Goal: Download file/media

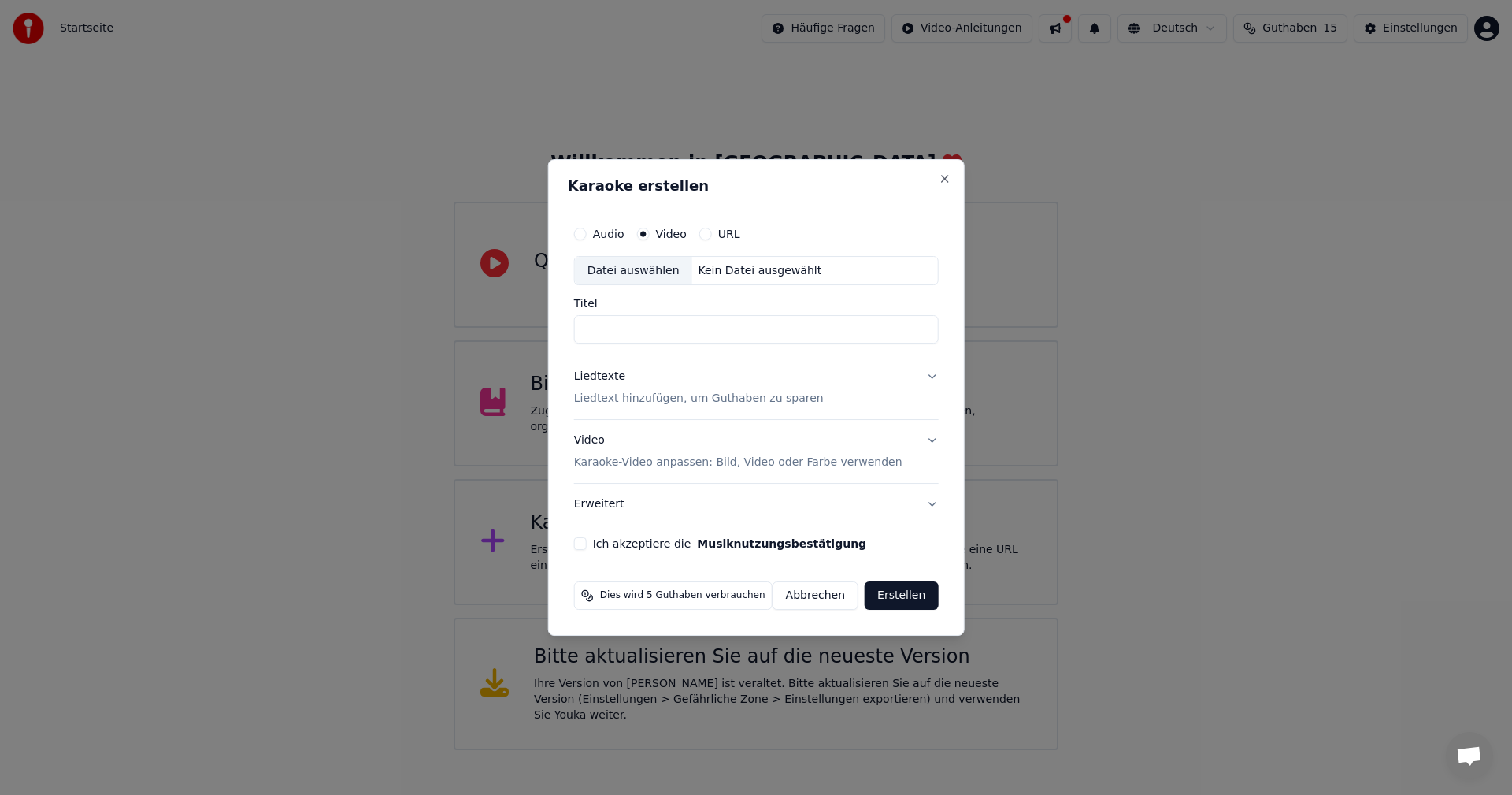
click at [636, 267] on div "Datei auswählen" at bounding box center [633, 271] width 117 height 28
click at [626, 264] on div "Datei auswählen" at bounding box center [633, 271] width 117 height 28
type input "**********"
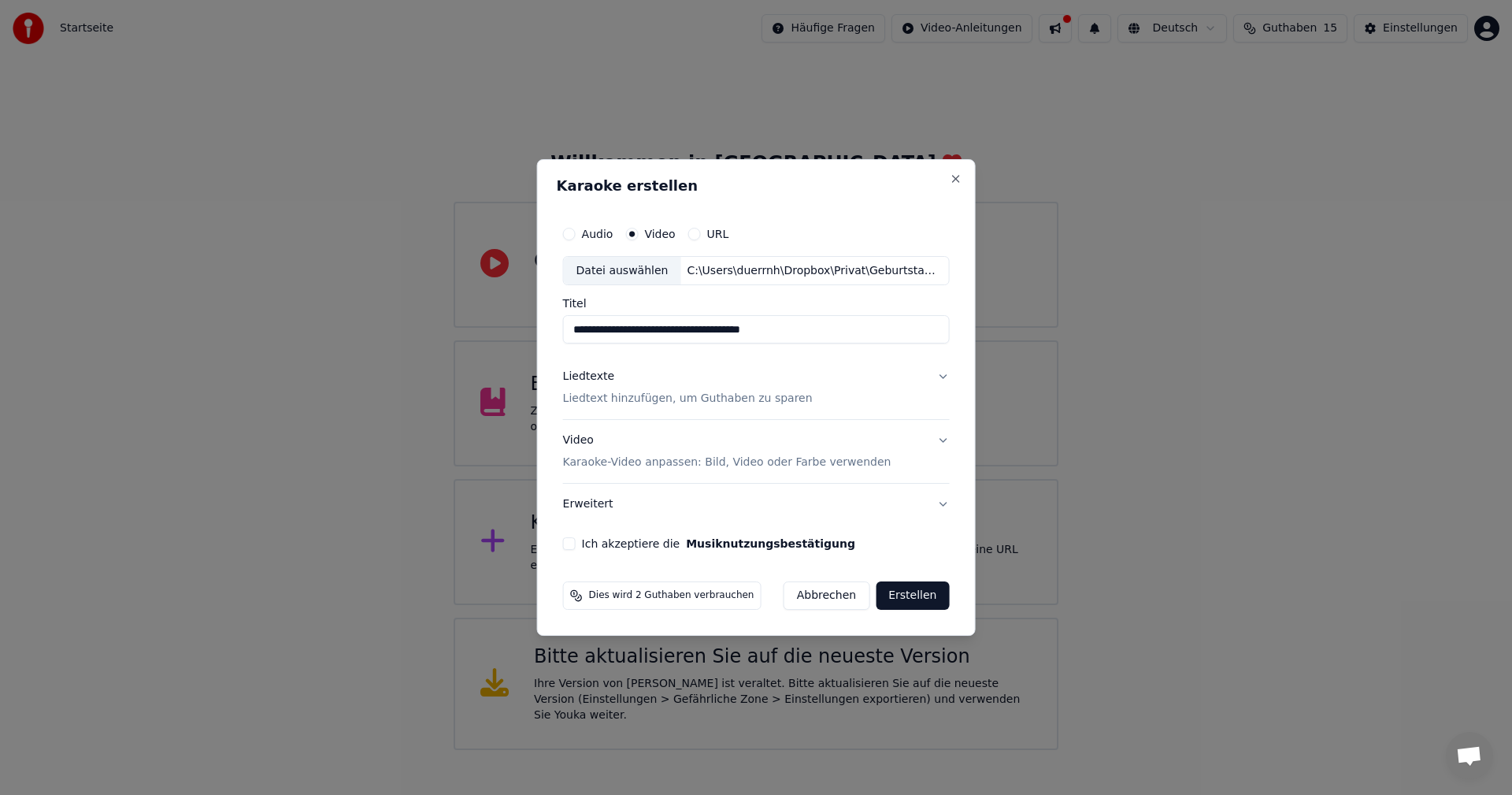
click at [573, 230] on button "Audio" at bounding box center [570, 234] width 13 height 13
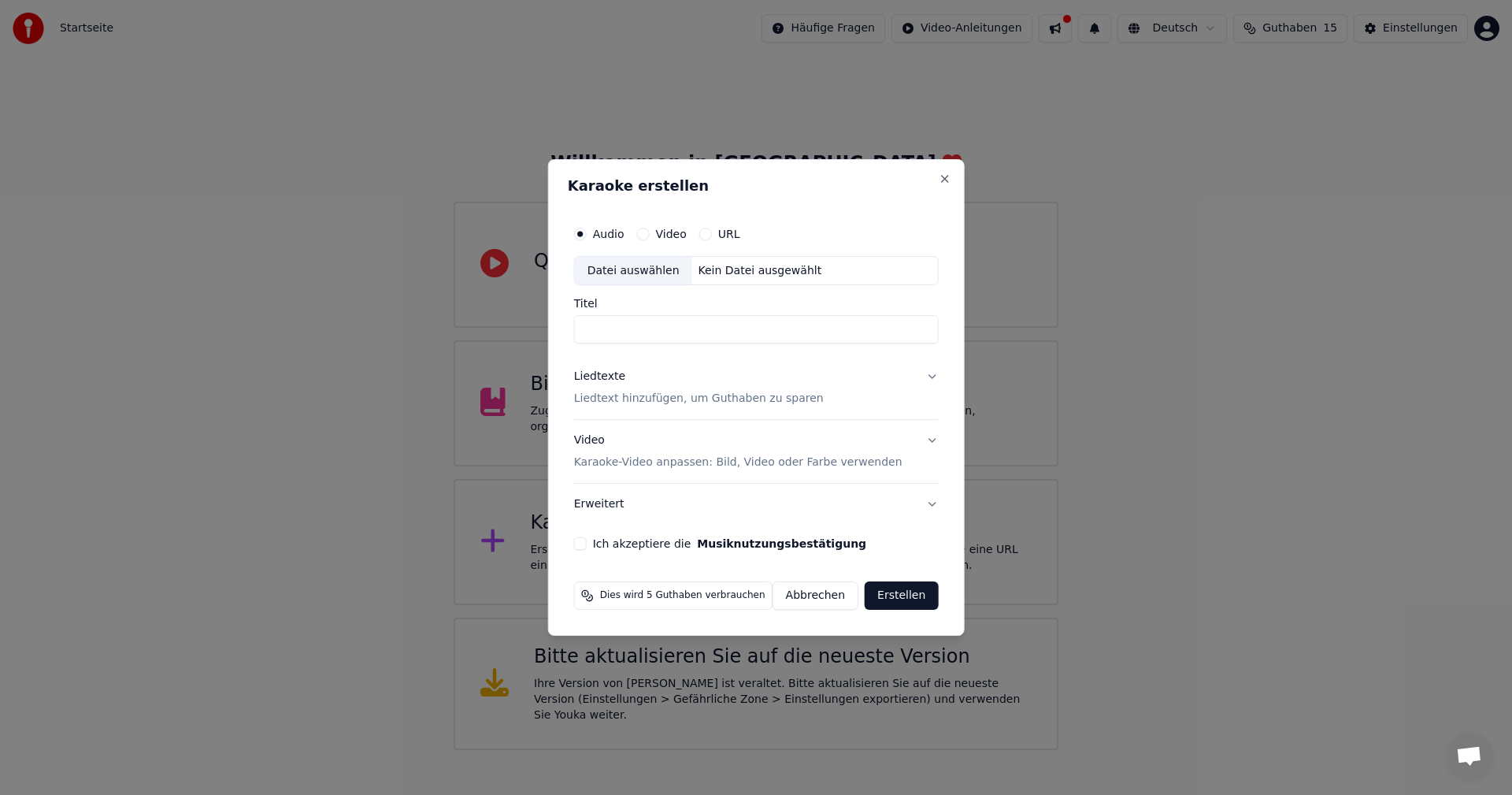
click at [644, 271] on div "Datei auswählen" at bounding box center [633, 271] width 117 height 28
type input "**********"
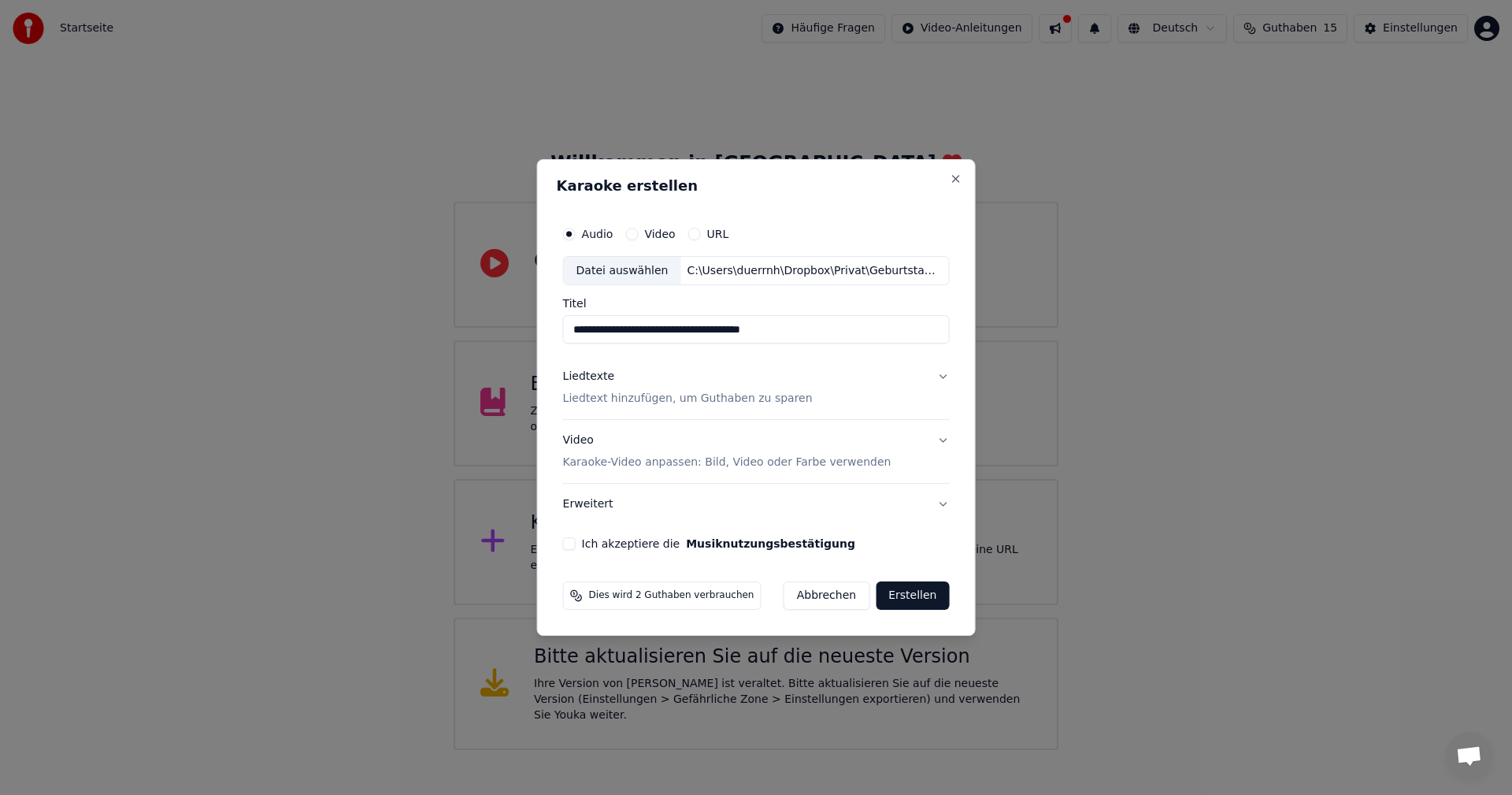
click at [575, 545] on button "Ich akzeptiere die Musiknutzungsbestätigung" at bounding box center [570, 544] width 13 height 13
click at [937, 374] on button "Liedtexte Liedtext hinzufügen, um Guthaben zu sparen" at bounding box center [757, 388] width 387 height 63
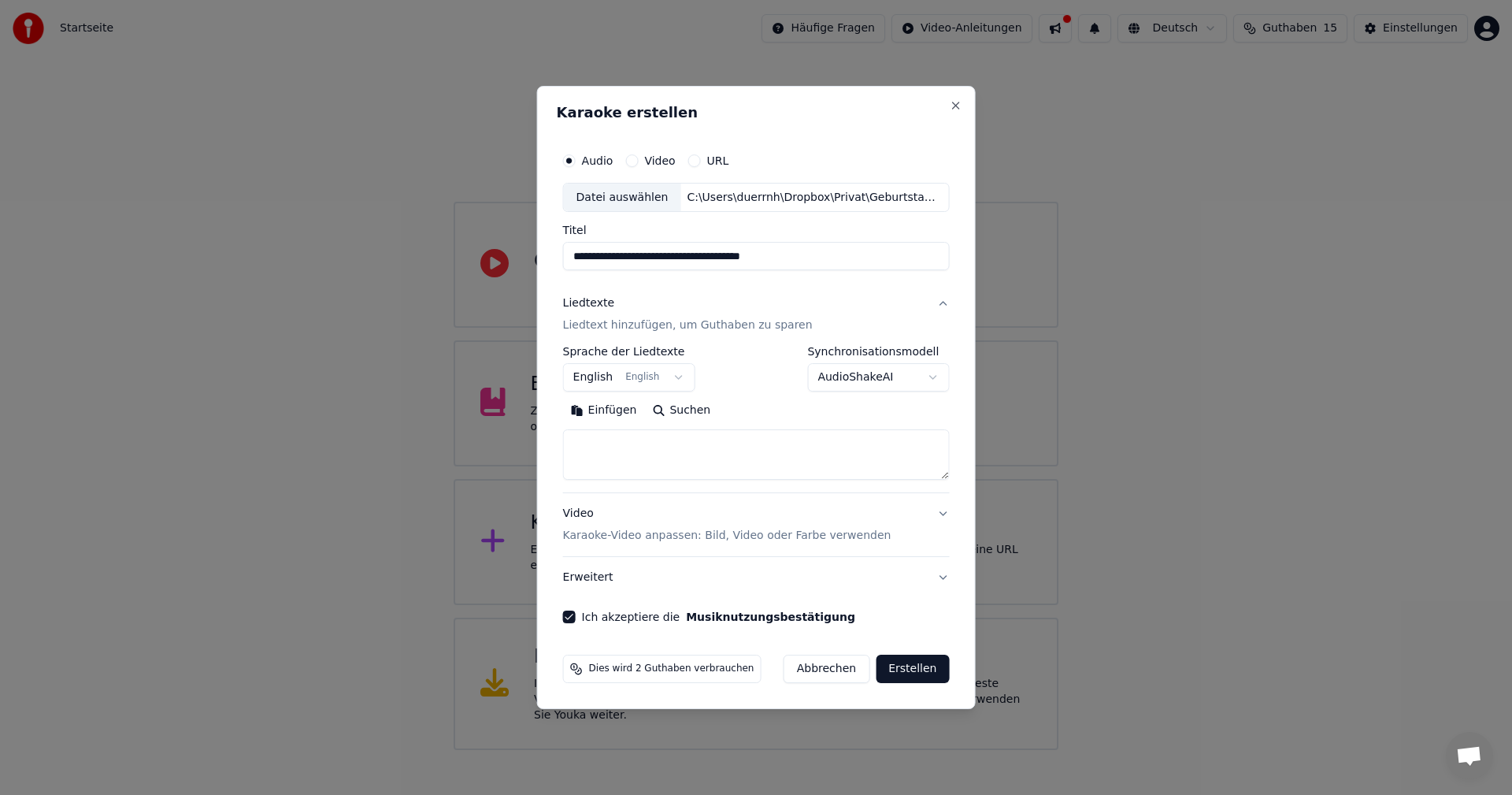
click at [742, 323] on p "Liedtext hinzufügen, um Guthaben zu sparen" at bounding box center [688, 326] width 250 height 16
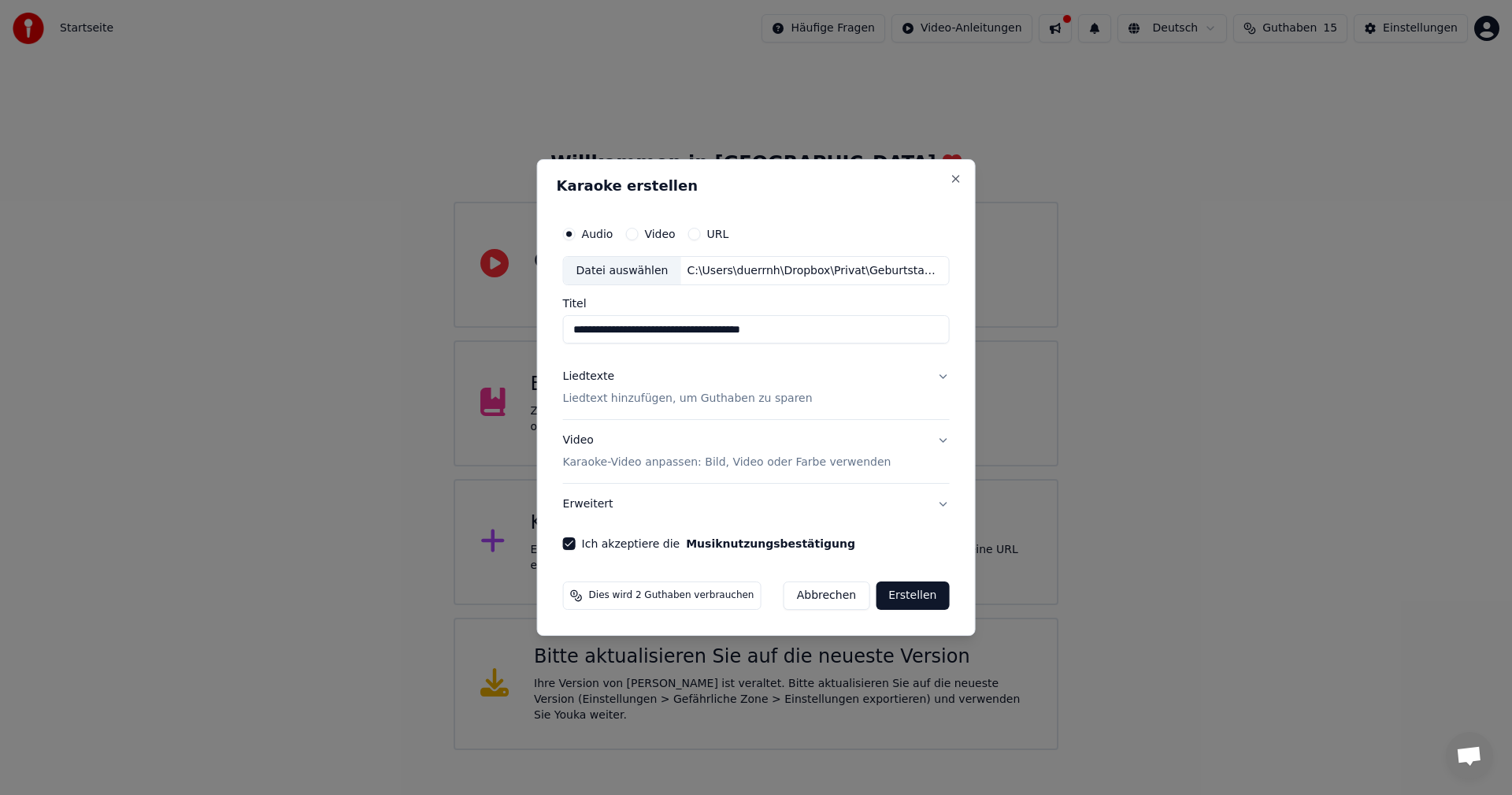
click at [767, 394] on p "Liedtext hinzufügen, um Guthaben zu sparen" at bounding box center [688, 400] width 250 height 16
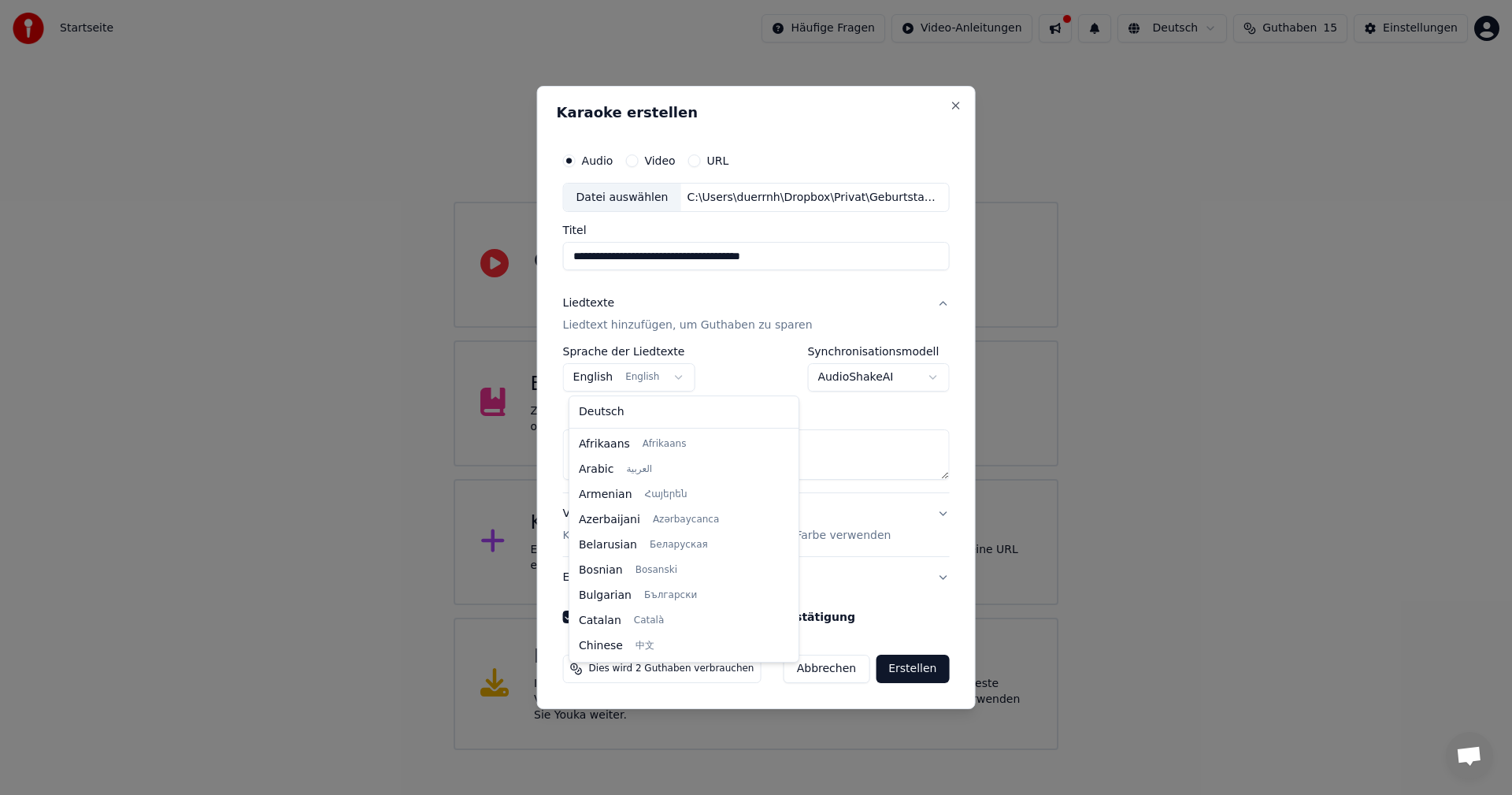
click at [666, 369] on body "**********" at bounding box center [756, 375] width 1512 height 750
select select "**"
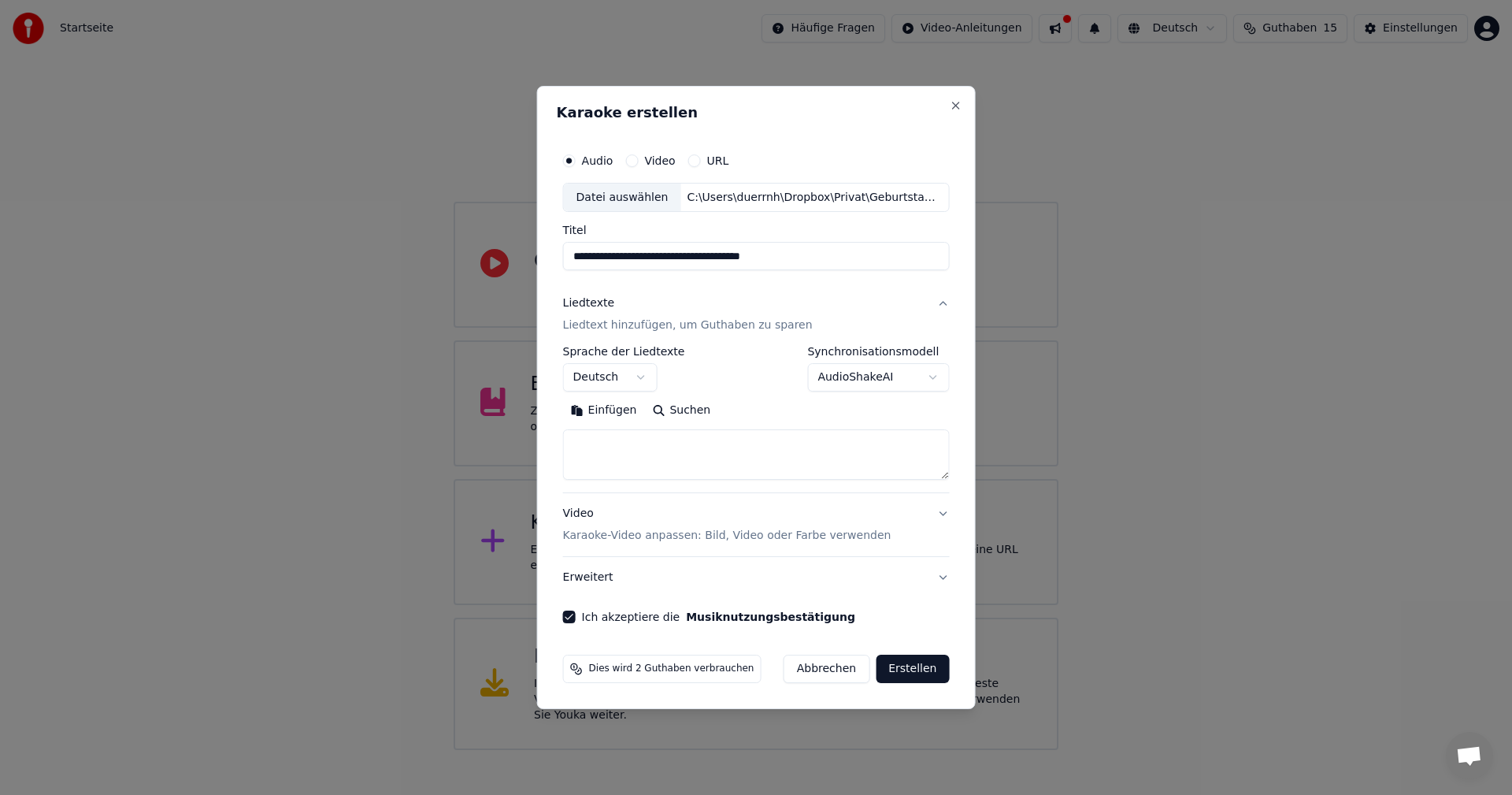
click at [724, 331] on p "Liedtext hinzufügen, um Guthaben zu sparen" at bounding box center [688, 326] width 250 height 16
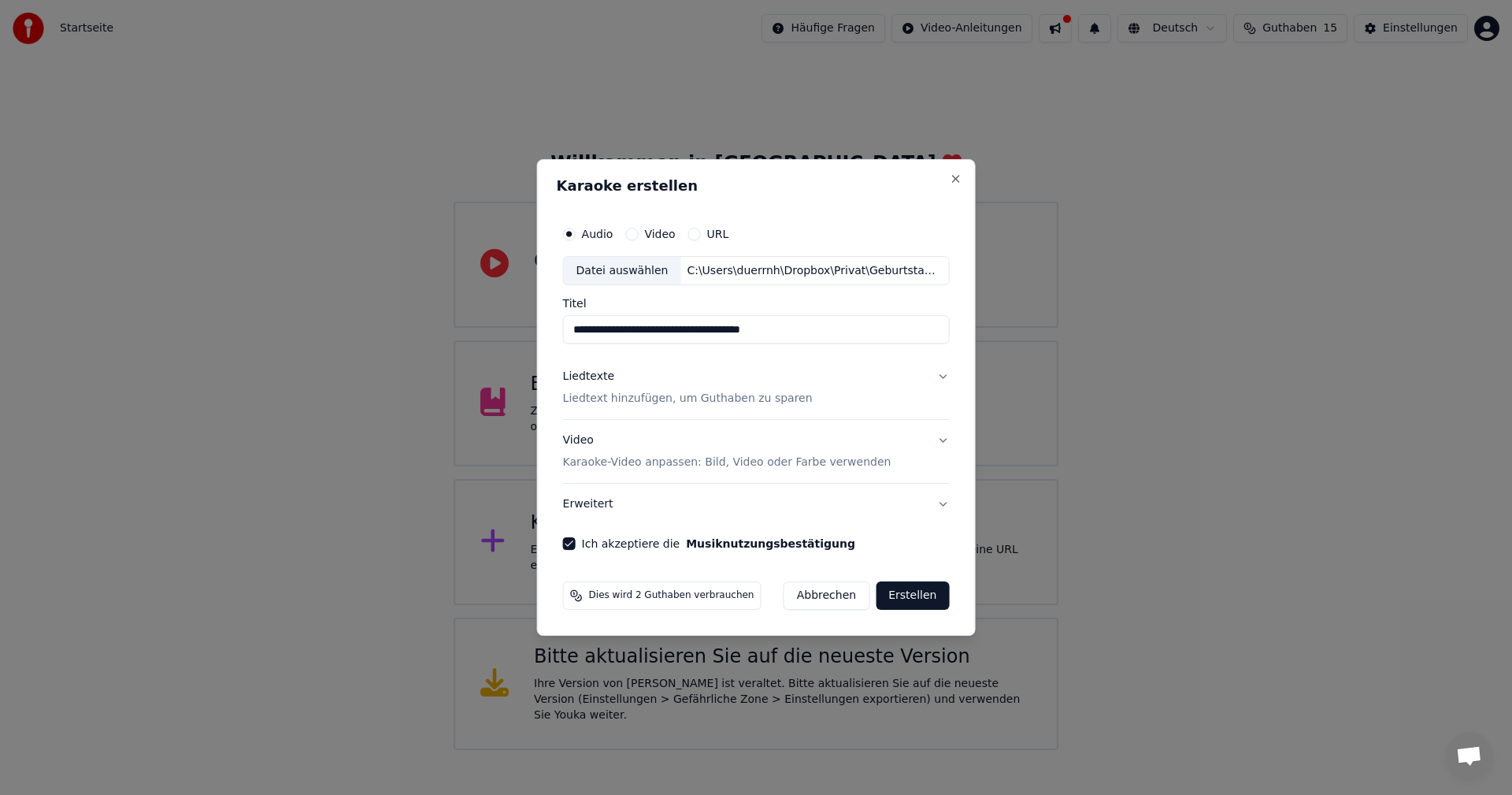
click at [911, 599] on button "Erstellen" at bounding box center [912, 595] width 73 height 28
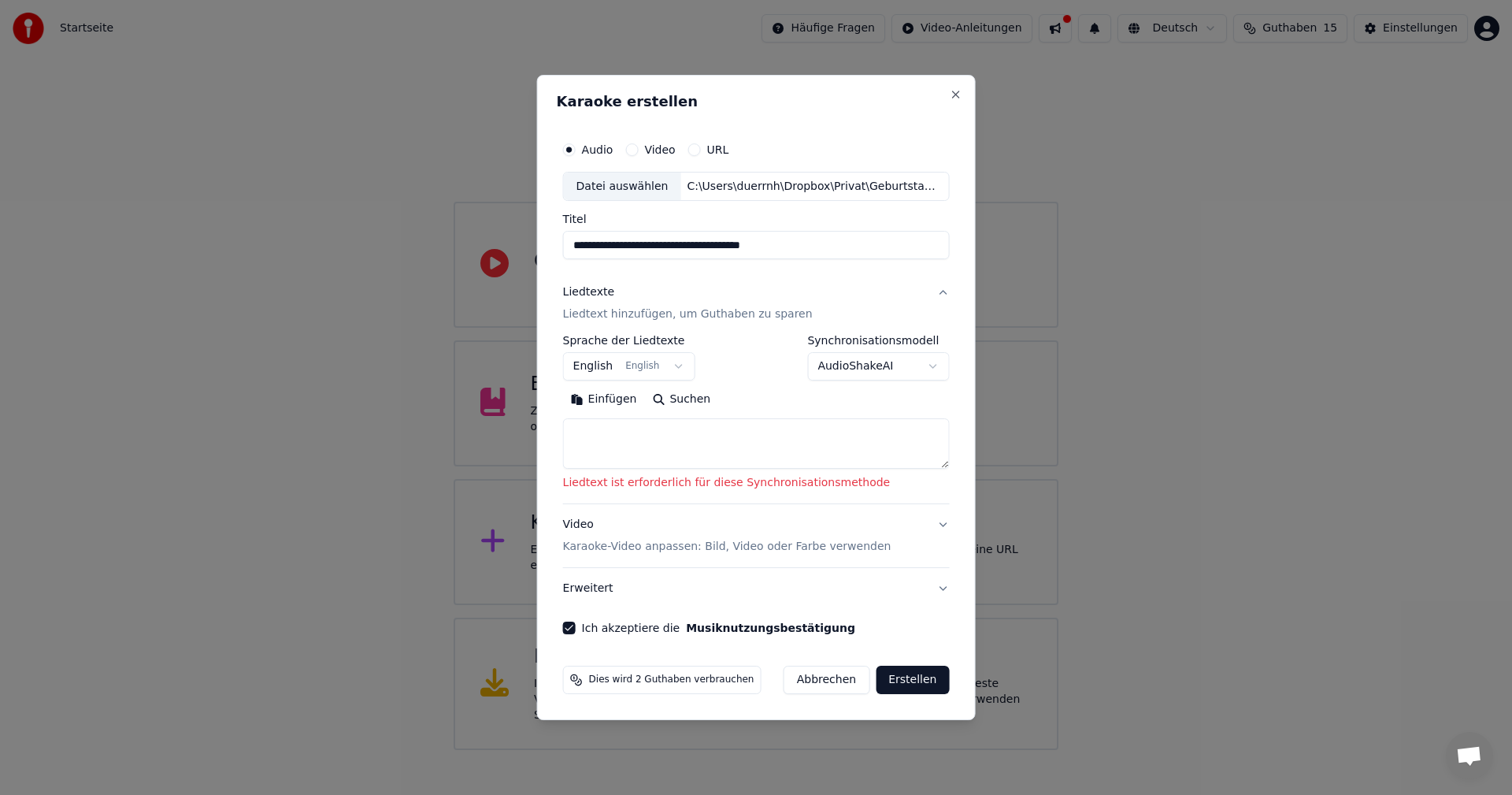
click at [710, 449] on textarea at bounding box center [757, 444] width 387 height 51
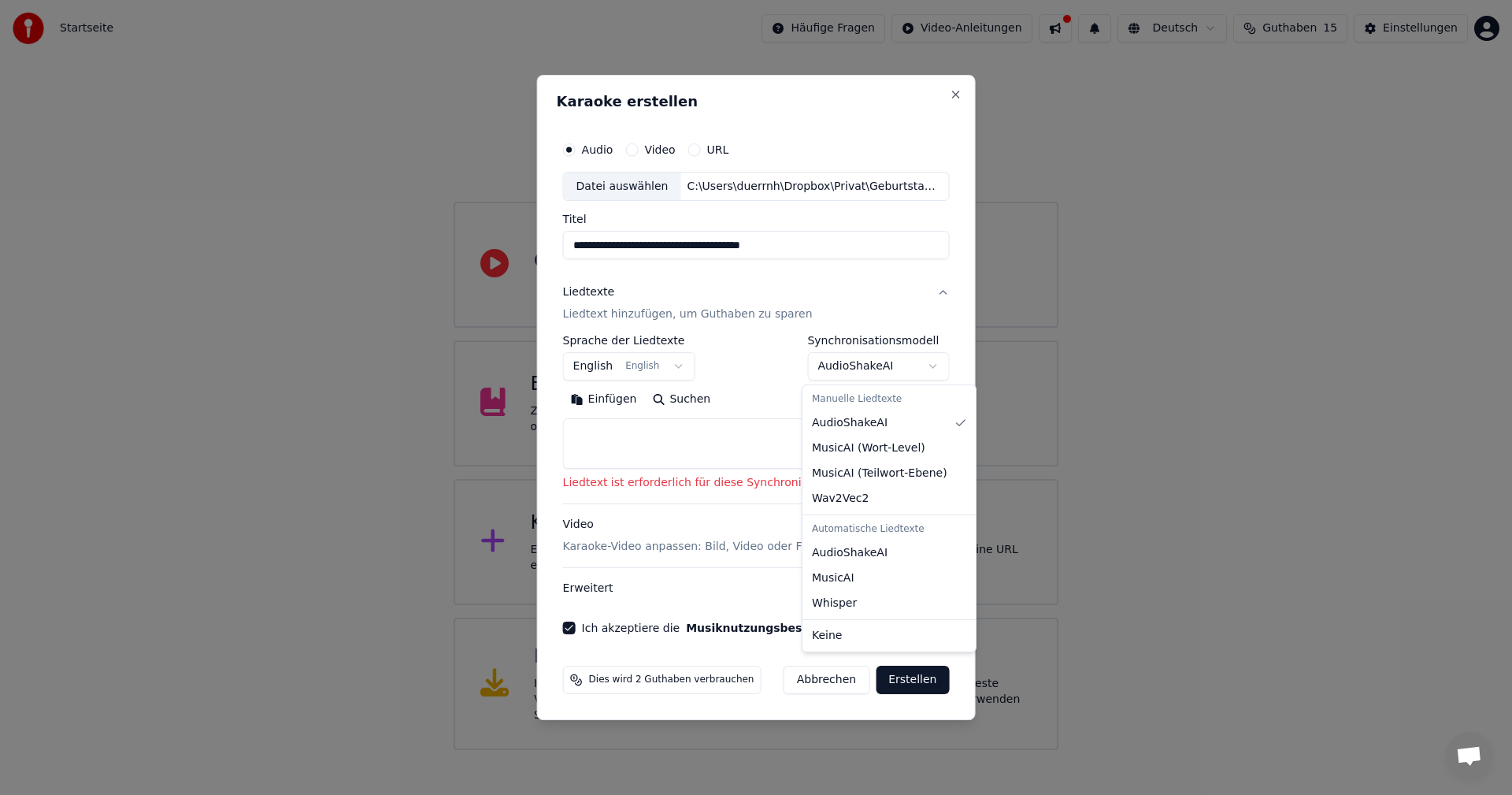
click at [821, 361] on body "**********" at bounding box center [756, 375] width 1512 height 750
select select "**********"
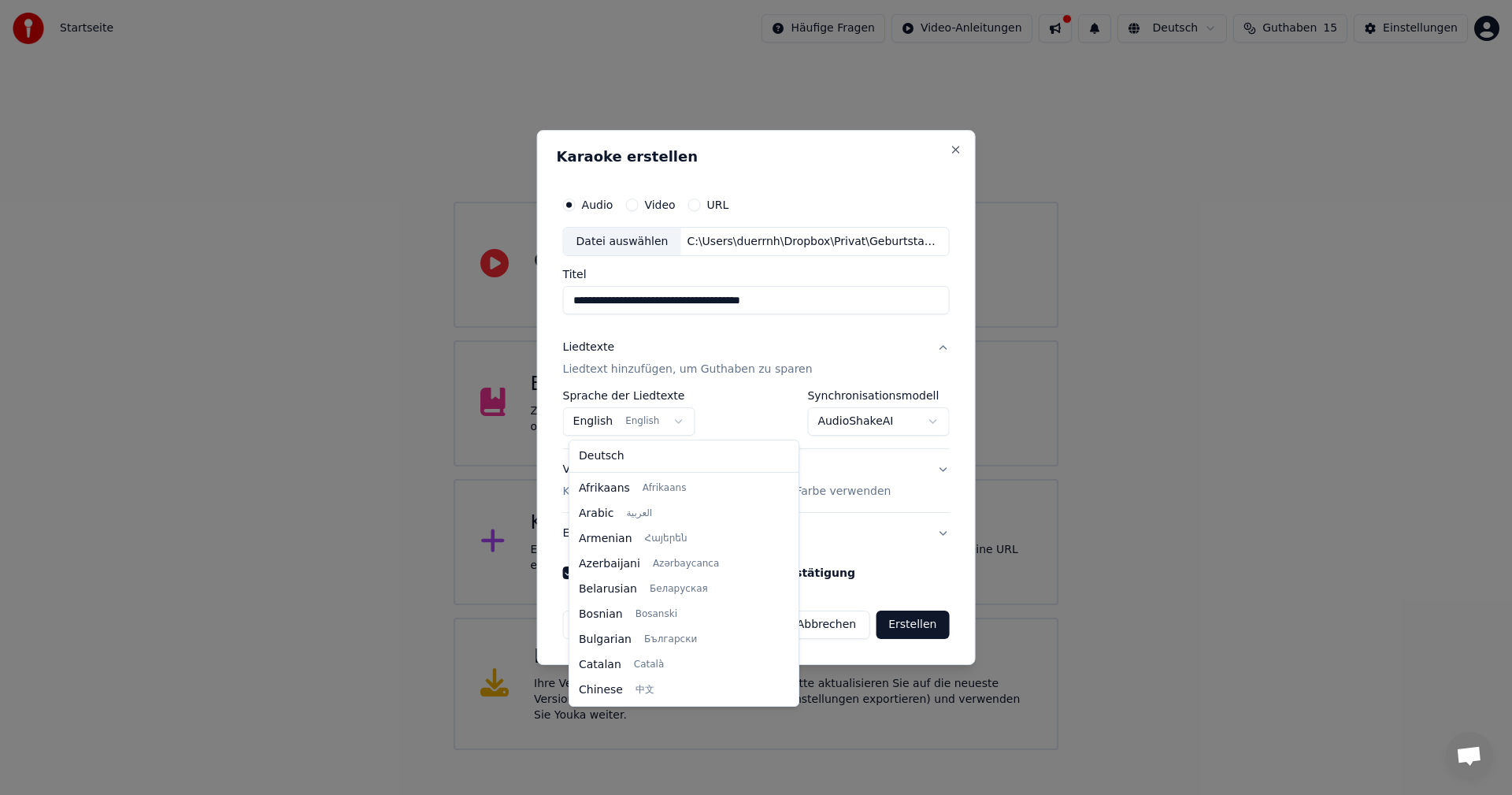
click at [680, 422] on body "**********" at bounding box center [756, 375] width 1512 height 750
select select "**"
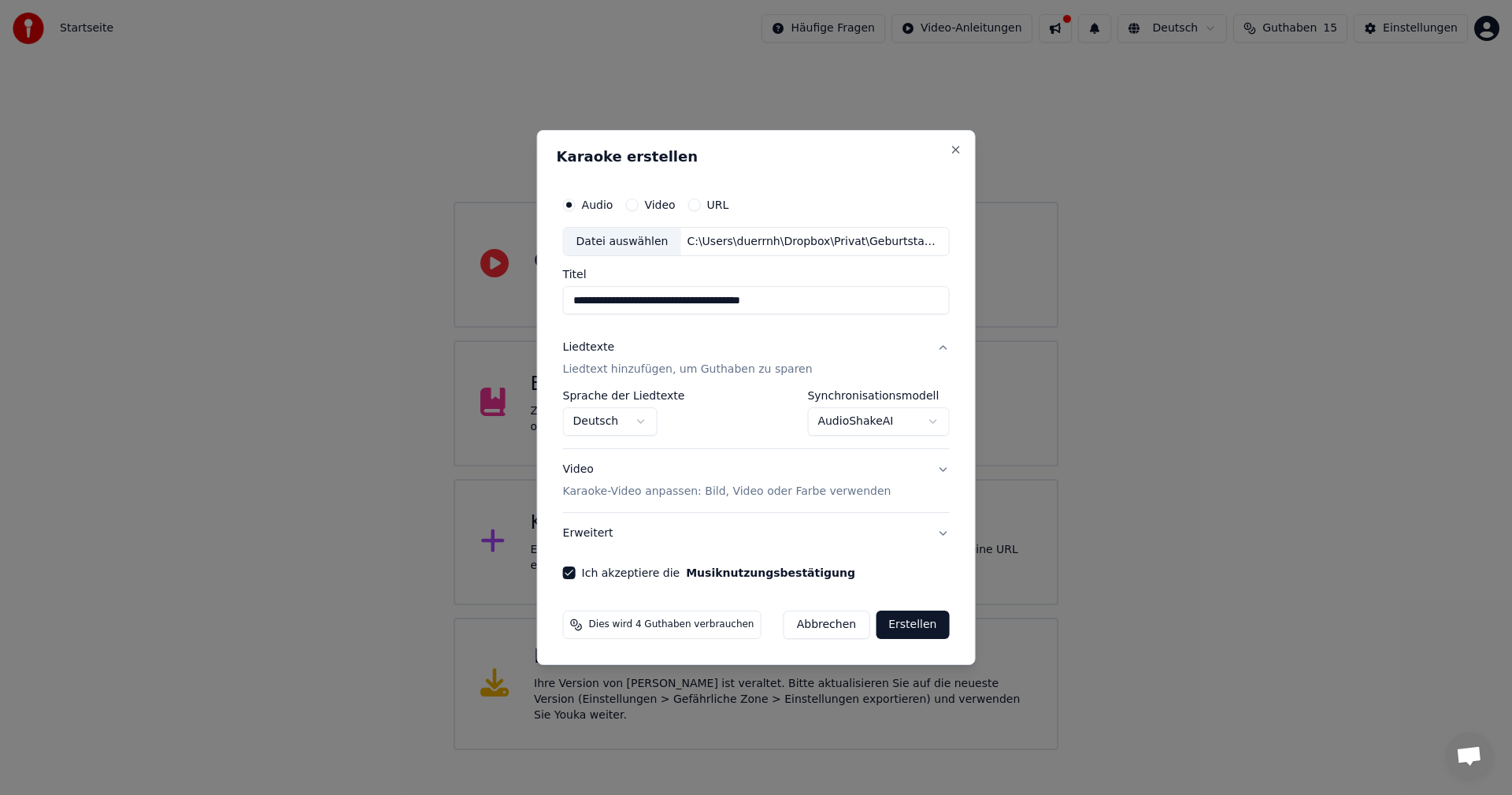
click at [940, 468] on button "Video Karaoke-Video anpassen: Bild, Video oder Farbe verwenden" at bounding box center [757, 481] width 387 height 63
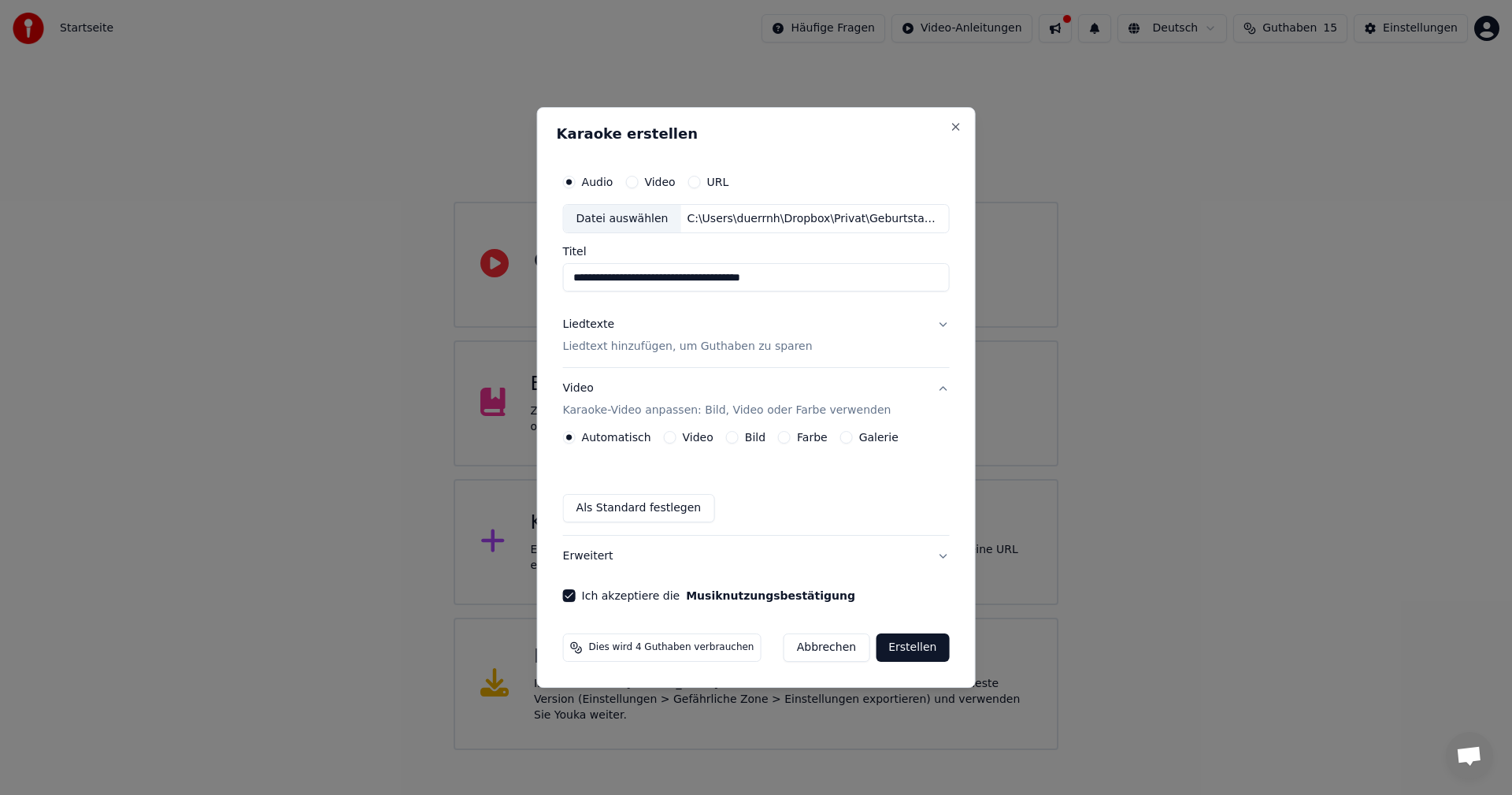
click at [640, 650] on span "Dies wird 4 Guthaben verbrauchen" at bounding box center [672, 648] width 165 height 13
click at [917, 646] on button "Erstellen" at bounding box center [912, 647] width 73 height 28
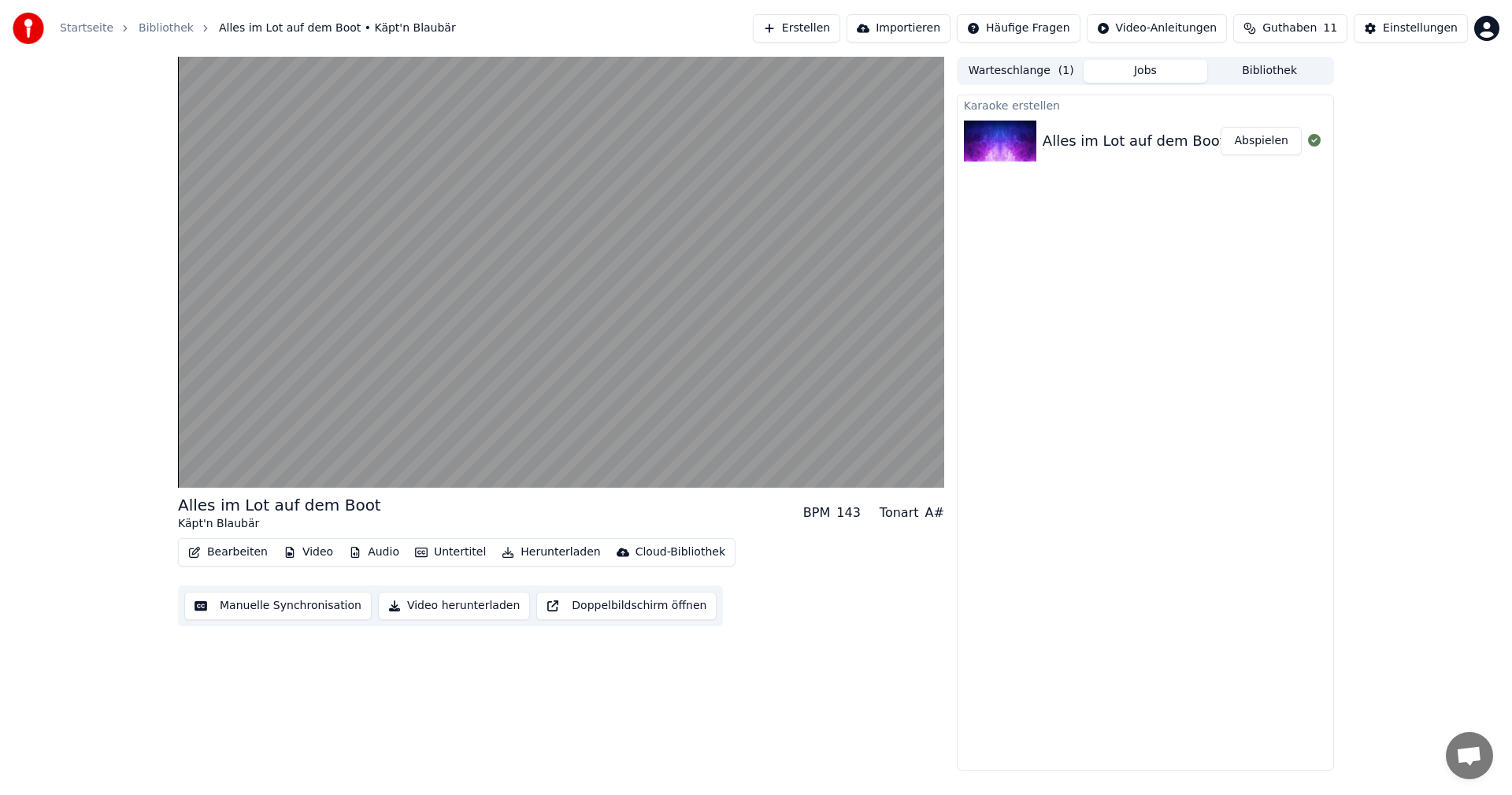
click at [1152, 321] on div "Karaoke erstellen Alles im Lot auf dem Boot (Käpt'n Blaubär) Abspielen" at bounding box center [1145, 433] width 377 height 676
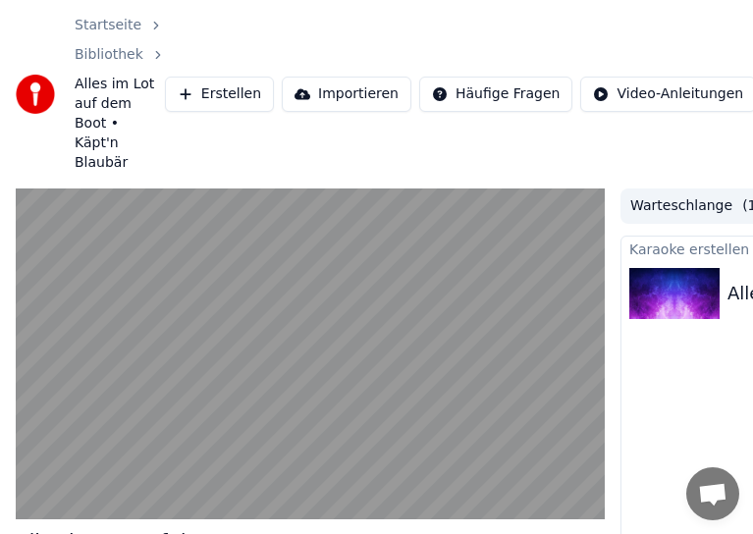
click at [41, 22] on div "Startseite Bibliothek Alles im Lot auf dem Boot • Käpt'n Blaubär" at bounding box center [90, 94] width 149 height 157
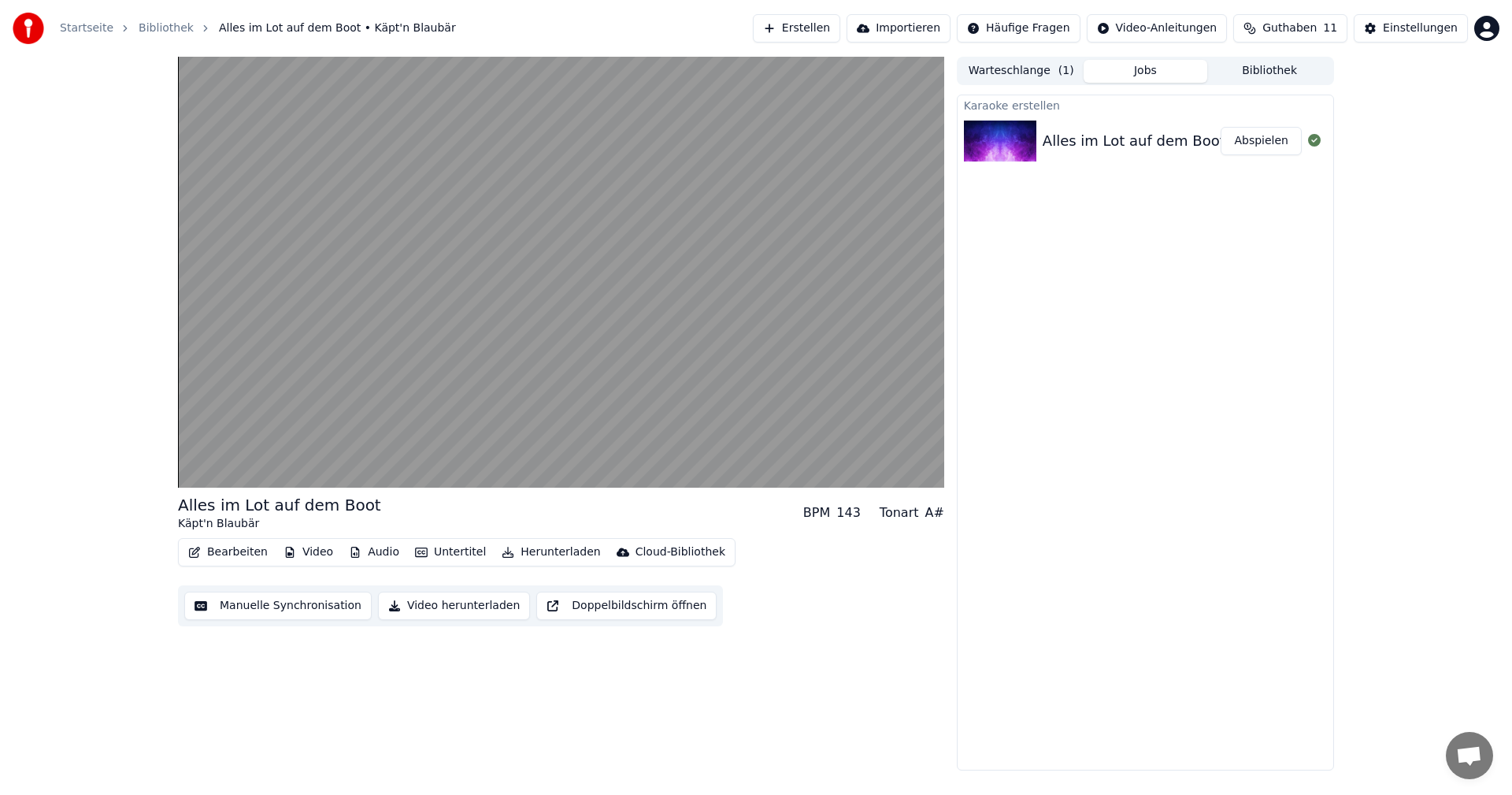
click at [1054, 137] on div "Alles im Lot auf dem Boot (Käpt'n Blaubär)" at bounding box center [1193, 141] width 303 height 22
click at [1270, 139] on button "Abspielen" at bounding box center [1261, 141] width 81 height 28
click at [1104, 146] on div "Alles im Lot auf dem Boot (Käpt'n Blaubär)" at bounding box center [1193, 141] width 303 height 22
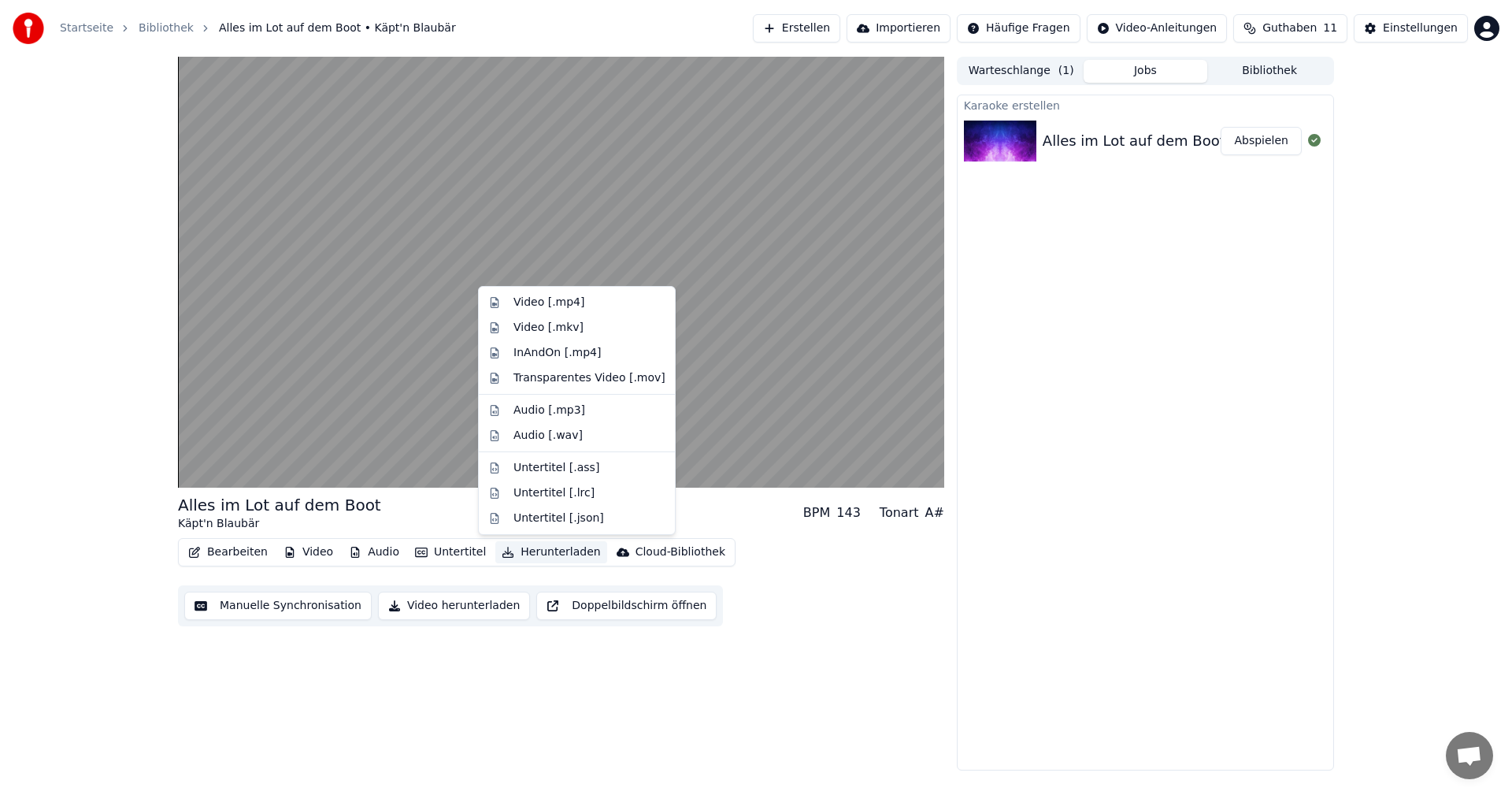
click at [508, 551] on button "Herunterladen" at bounding box center [551, 552] width 111 height 22
click at [762, 578] on div "Bearbeiten Video Audio Untertitel Herunterladen Cloud-Bibliothek Manuelle Synch…" at bounding box center [561, 582] width 766 height 88
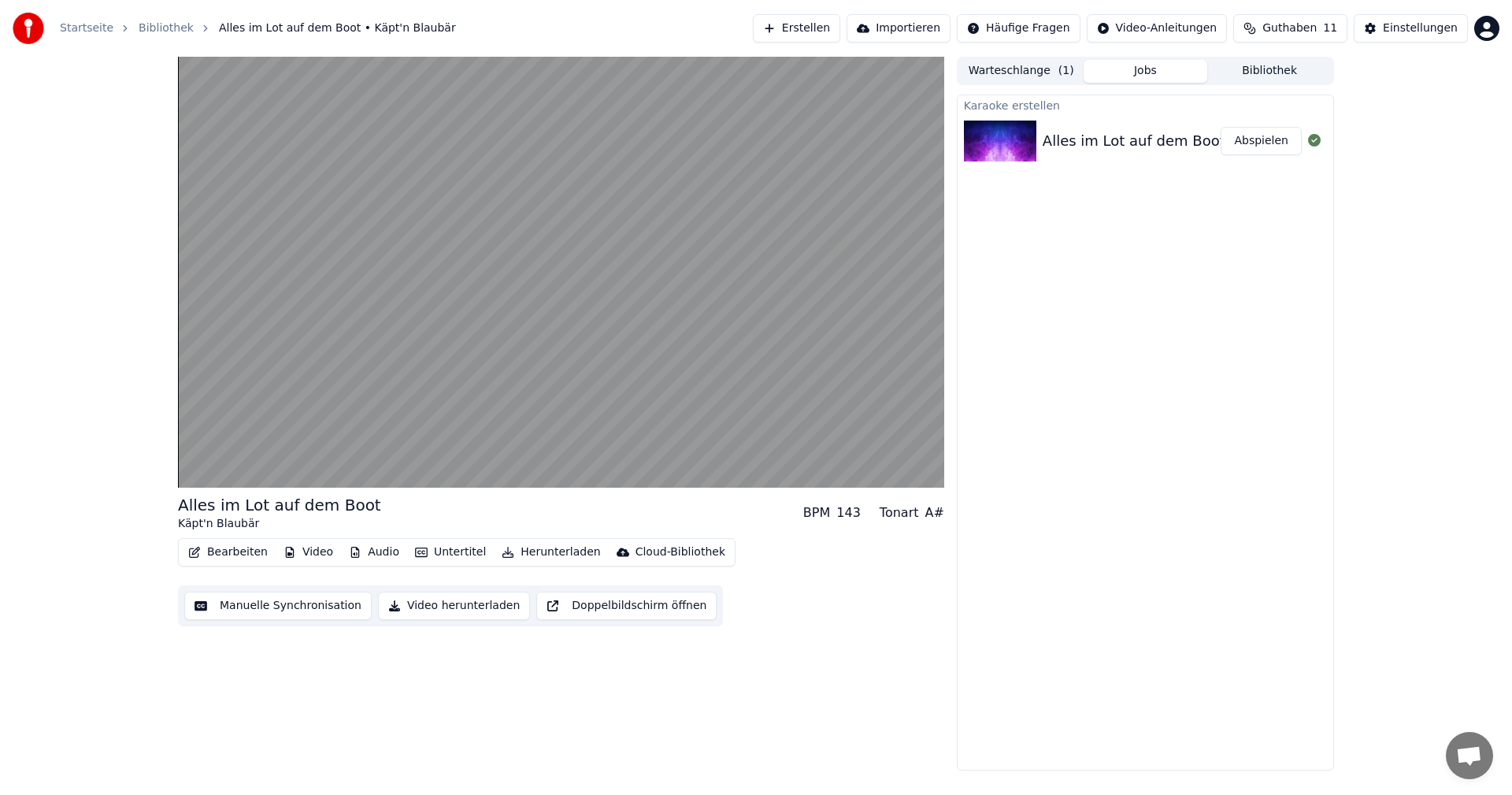
click at [376, 555] on button "Audio" at bounding box center [374, 552] width 63 height 22
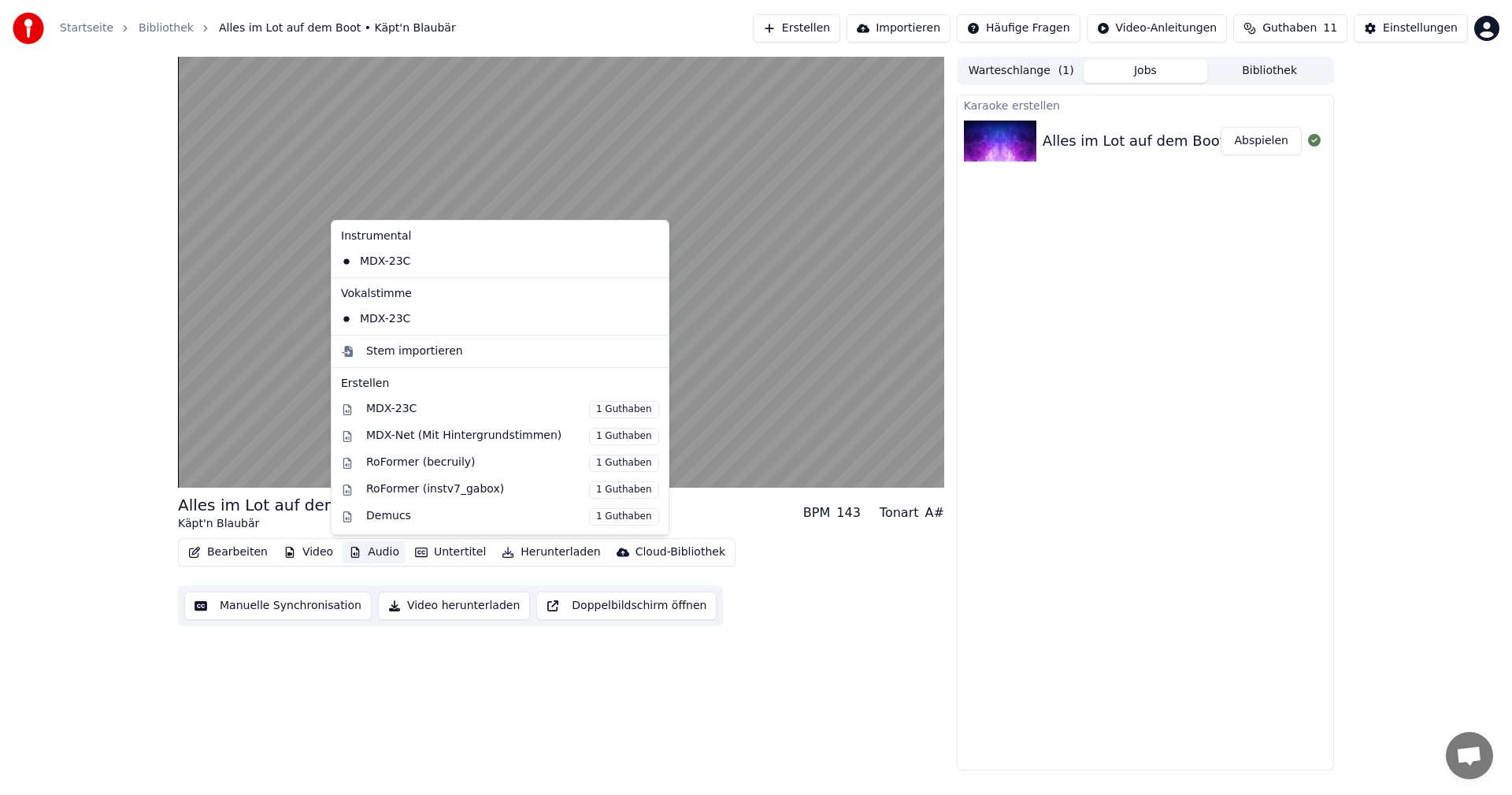
click at [376, 555] on button "Audio" at bounding box center [374, 552] width 63 height 22
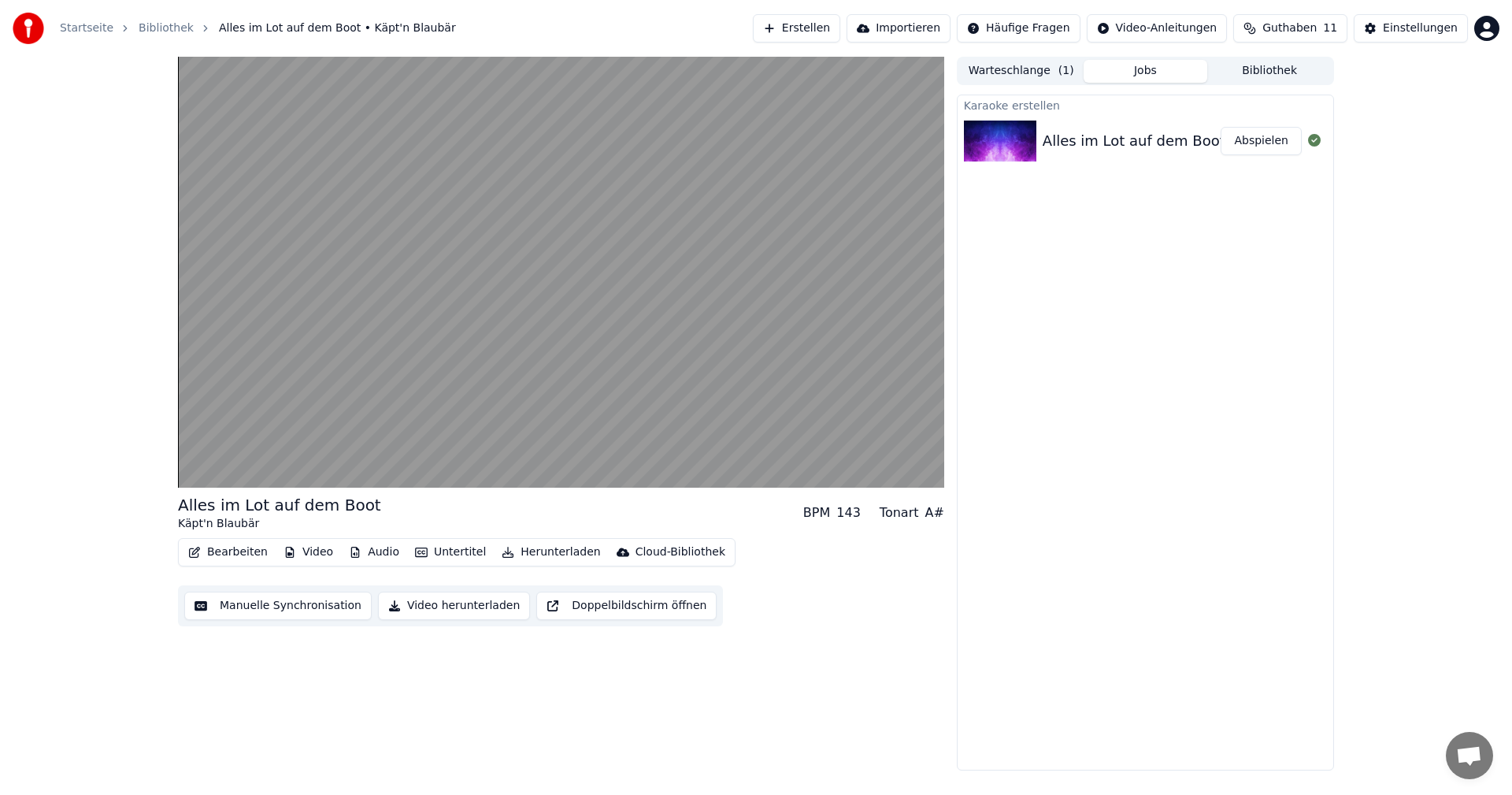
click at [562, 605] on button "Doppelbildschirm öffnen" at bounding box center [626, 605] width 181 height 28
click at [430, 604] on button "Video herunterladen" at bounding box center [453, 605] width 152 height 28
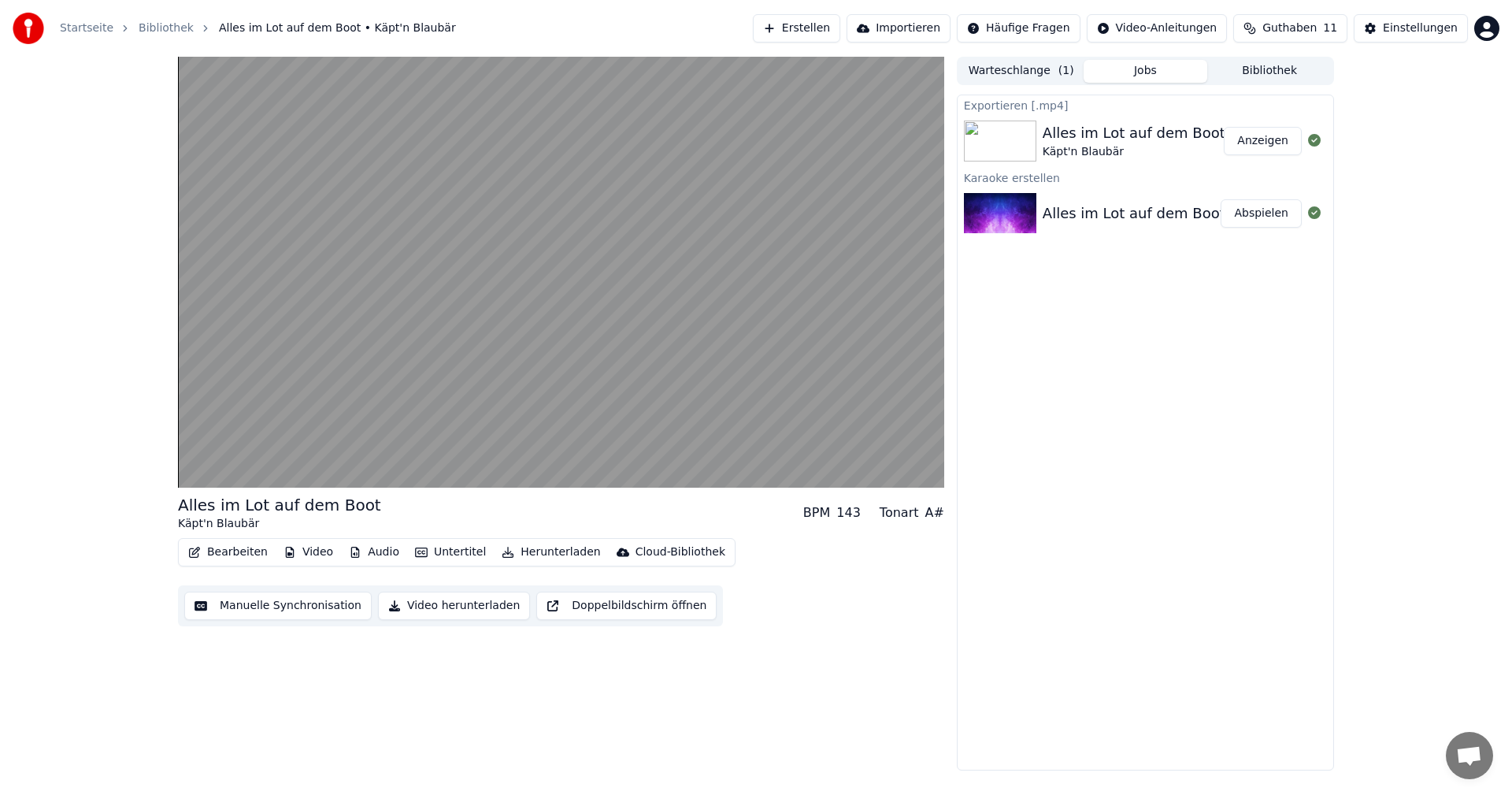
click at [372, 554] on button "Audio" at bounding box center [374, 552] width 63 height 22
click at [355, 569] on div "Bearbeiten Video Audio Untertitel Herunterladen Cloud-Bibliothek Manuelle Synch…" at bounding box center [561, 582] width 766 height 88
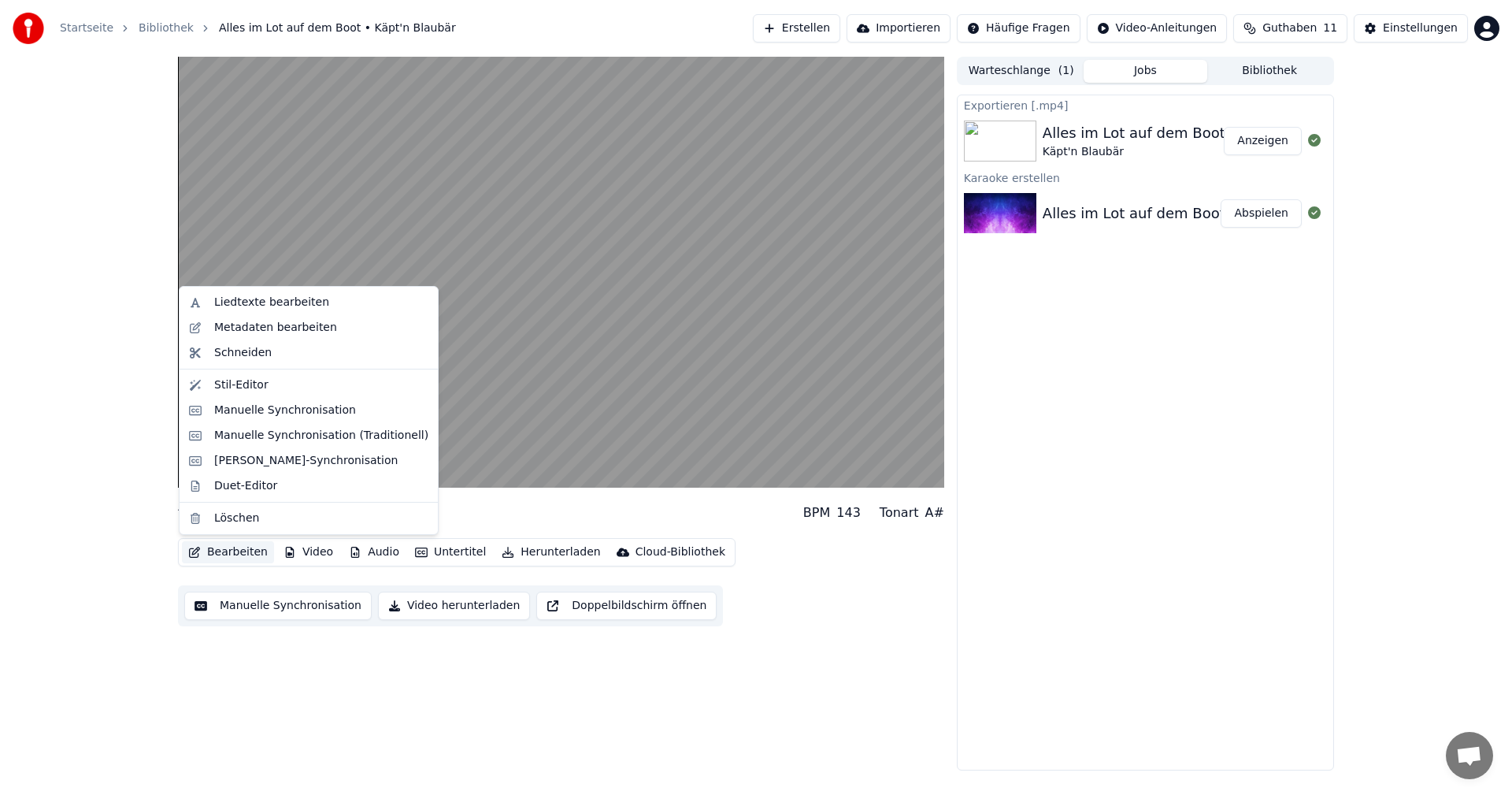
click at [237, 552] on button "Bearbeiten" at bounding box center [228, 552] width 92 height 22
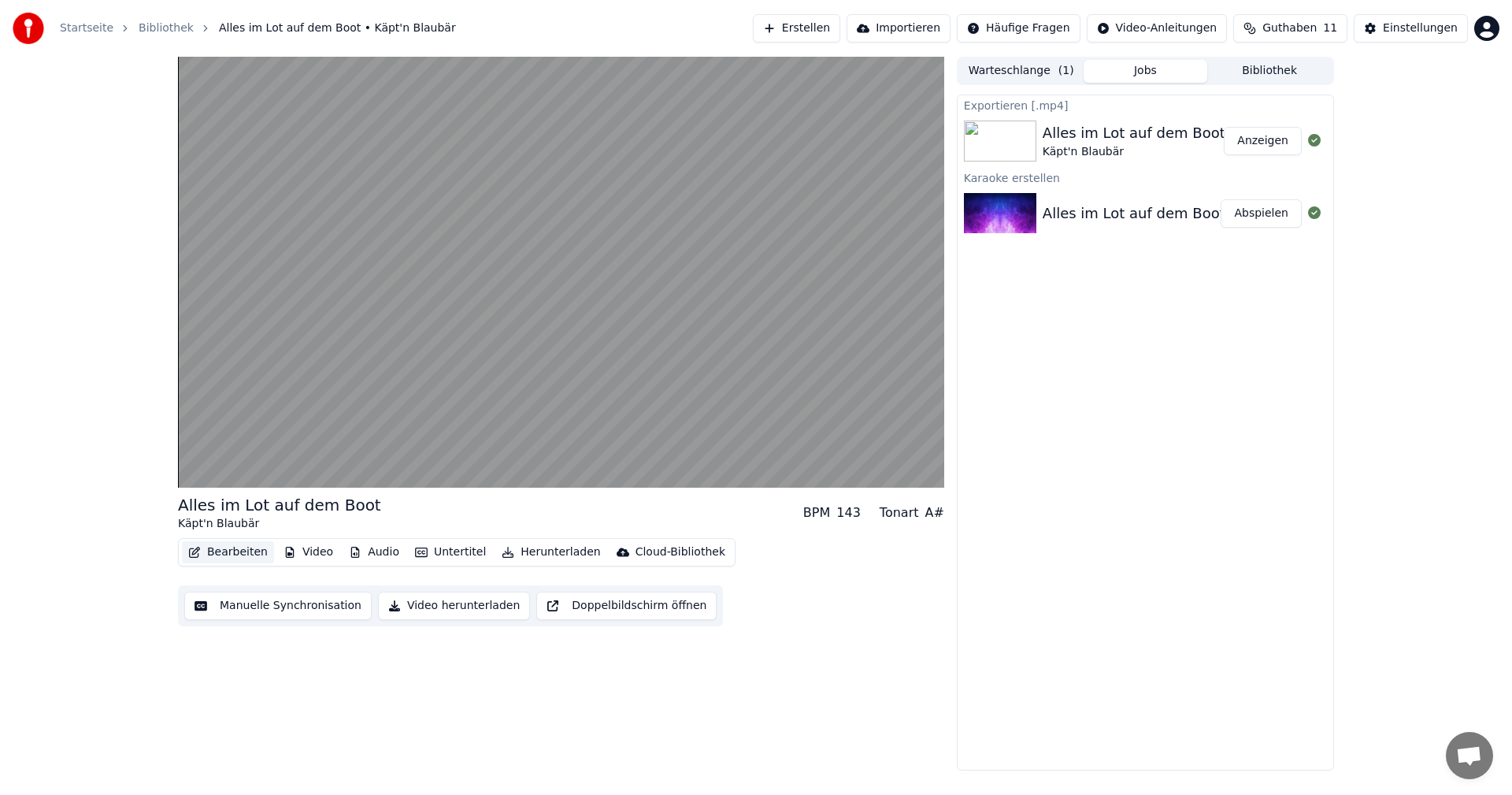
click at [239, 549] on button "Bearbeiten" at bounding box center [228, 552] width 92 height 22
click at [667, 548] on div "Cloud-Bibliothek" at bounding box center [681, 552] width 90 height 16
click at [841, 560] on div "Bearbeiten Video Audio Untertitel Herunterladen Cloud-Bibliothek Manuelle Synch…" at bounding box center [561, 582] width 766 height 88
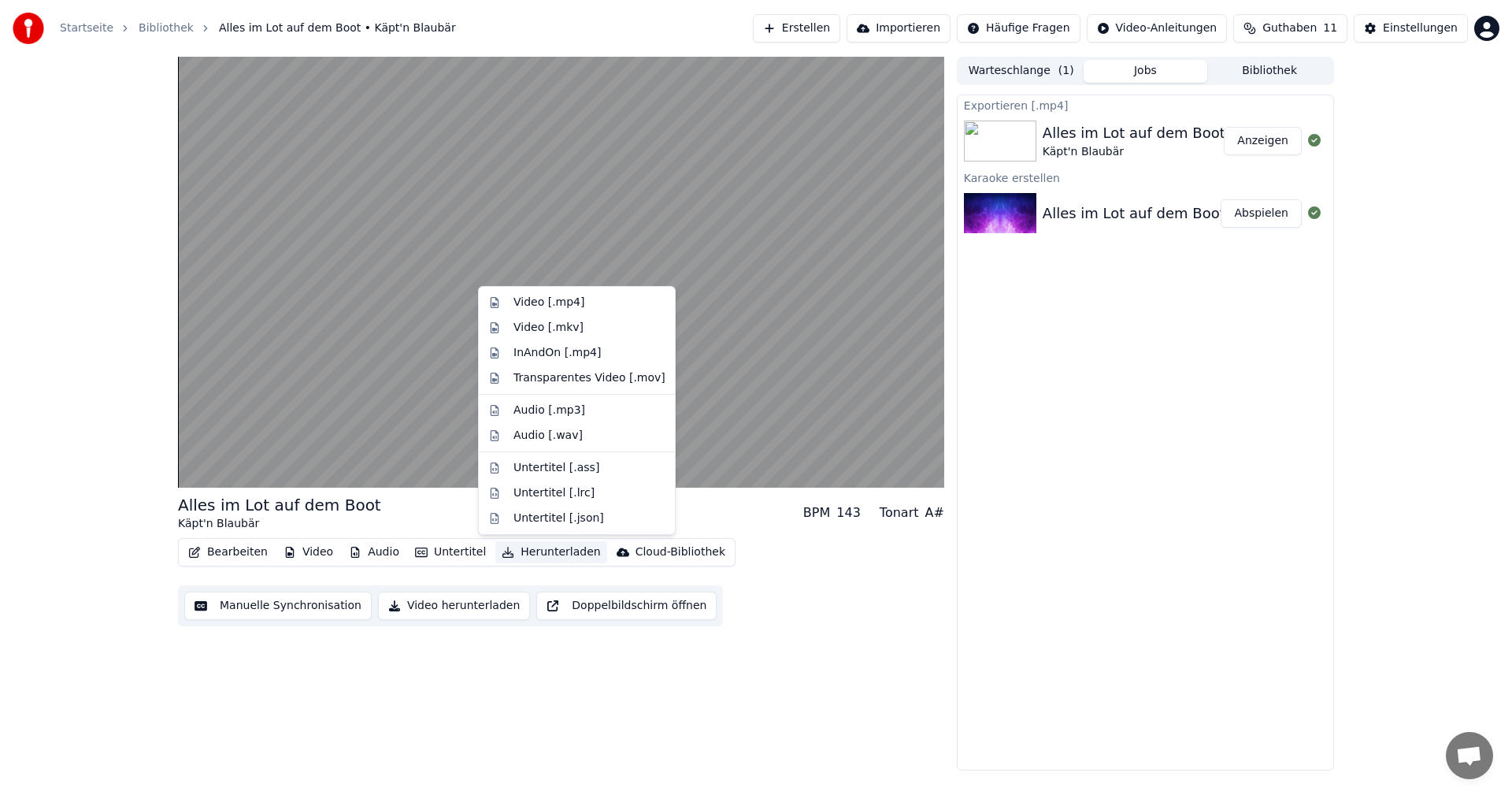
click at [543, 554] on button "Herunterladen" at bounding box center [551, 552] width 111 height 22
click at [547, 407] on div "Audio [.mp3]" at bounding box center [549, 410] width 71 height 16
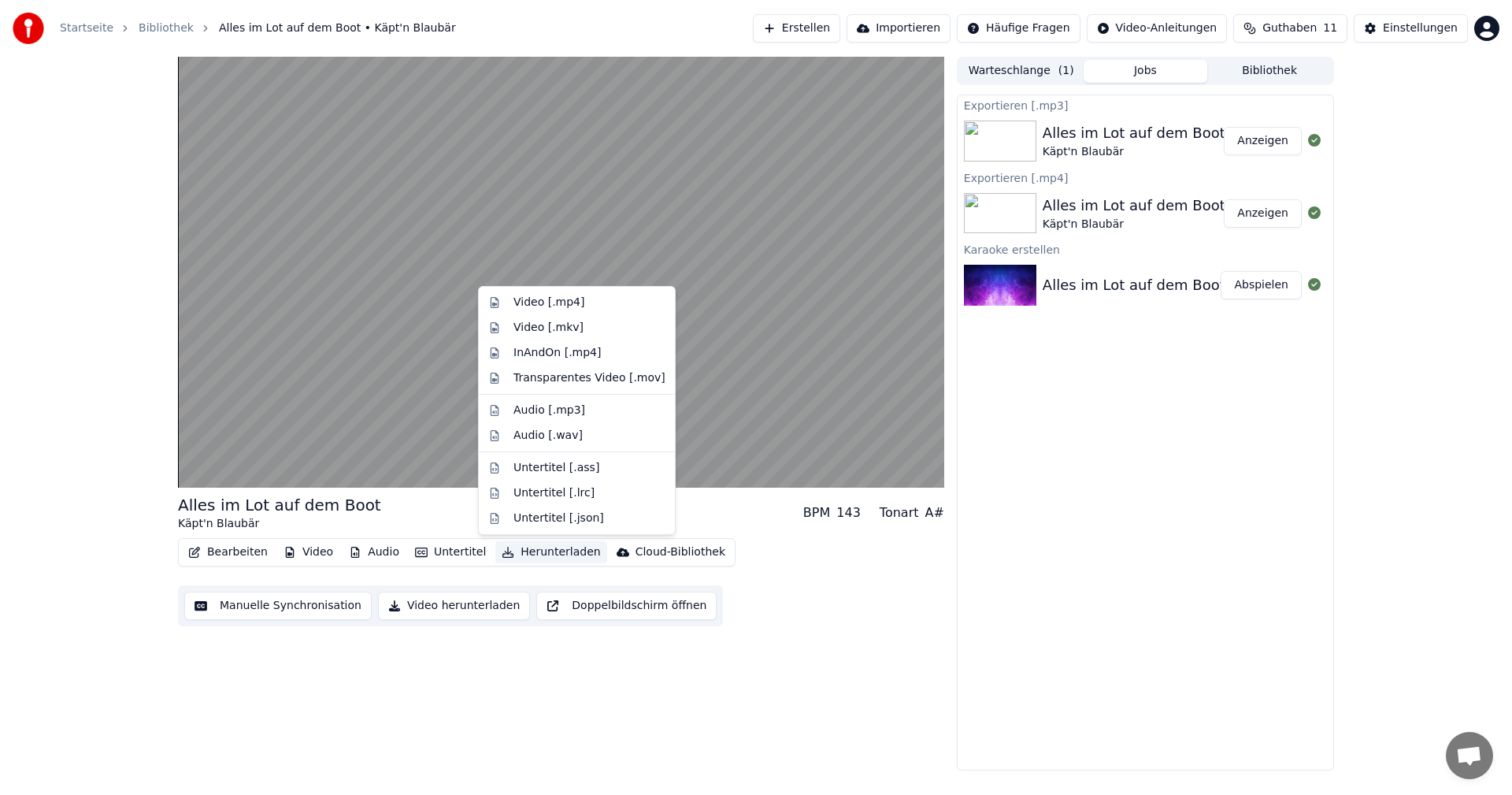
click at [534, 546] on button "Herunterladen" at bounding box center [551, 552] width 111 height 22
click at [819, 621] on div "Bearbeiten Video Audio Untertitel Herunterladen Cloud-Bibliothek Manuelle Synch…" at bounding box center [561, 582] width 766 height 88
